Goal: Task Accomplishment & Management: Manage account settings

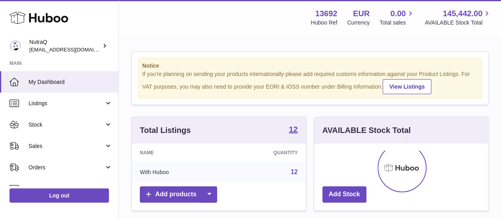
scroll to position [124, 173]
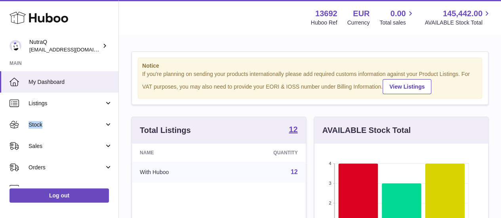
drag, startPoint x: 118, startPoint y: 109, endPoint x: 118, endPoint y: 129, distance: 19.8
click at [118, 129] on div "Huboo NutraQ internalAdmin-13692@internal.huboo.com Main My Dashboard Listings …" at bounding box center [59, 109] width 119 height 218
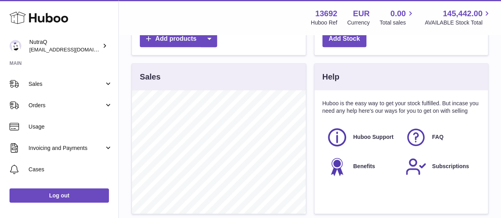
scroll to position [64, 0]
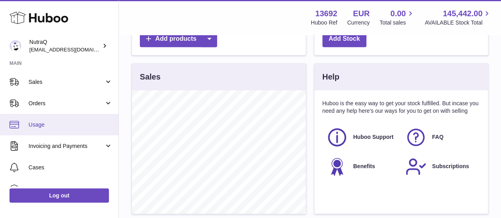
click at [51, 123] on span "Usage" at bounding box center [71, 125] width 84 height 8
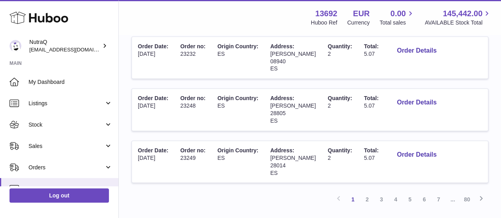
scroll to position [520, 0]
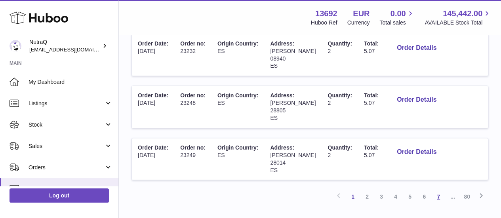
click at [439, 190] on link "7" at bounding box center [438, 197] width 14 height 14
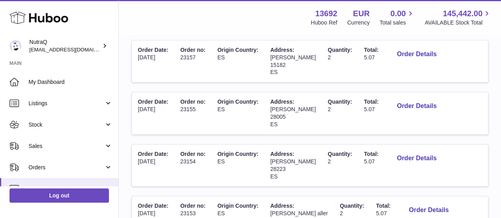
scroll to position [543, 0]
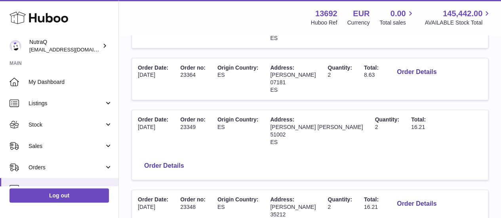
scroll to position [571, 0]
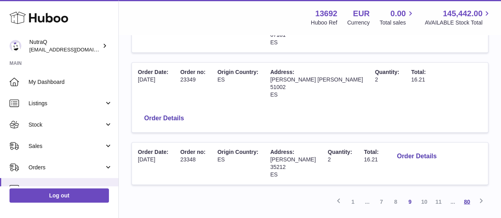
click at [465, 194] on link "80" at bounding box center [467, 201] width 14 height 14
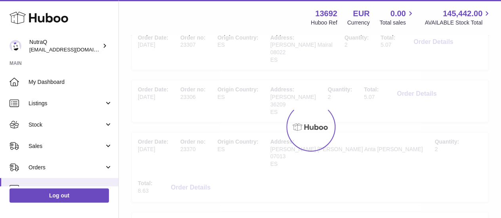
scroll to position [36, 0]
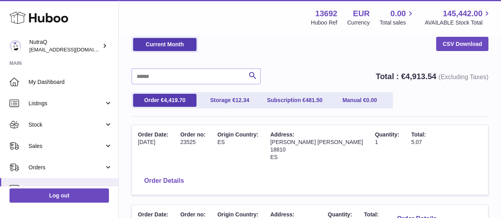
click at [190, 173] on button "Order Details" at bounding box center [164, 181] width 52 height 16
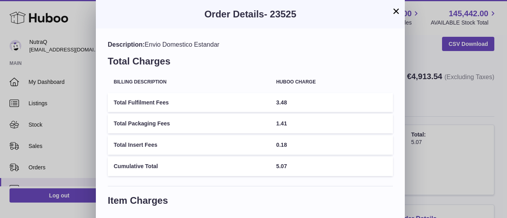
click at [394, 13] on button "×" at bounding box center [396, 11] width 10 height 10
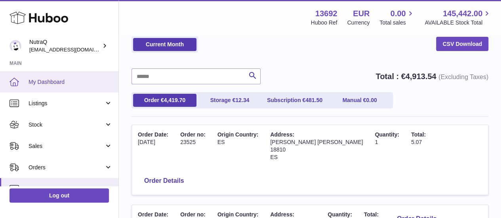
click at [64, 81] on span "My Dashboard" at bounding box center [71, 82] width 84 height 8
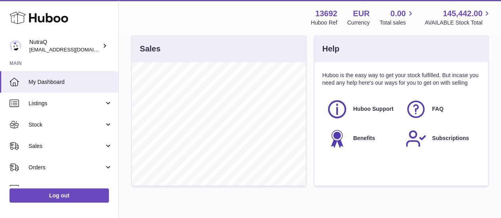
scroll to position [263, 0]
